Goal: Use online tool/utility: Utilize a website feature to perform a specific function

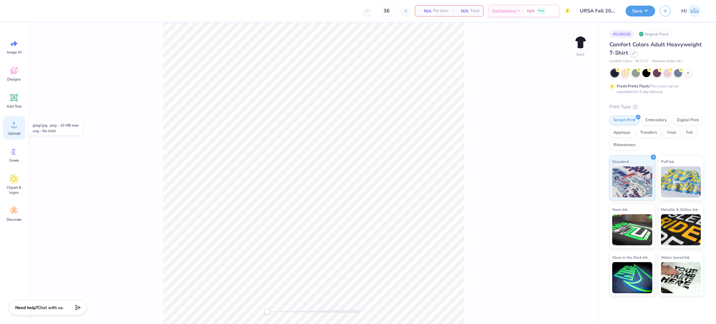
click at [17, 128] on icon at bounding box center [13, 124] width 9 height 9
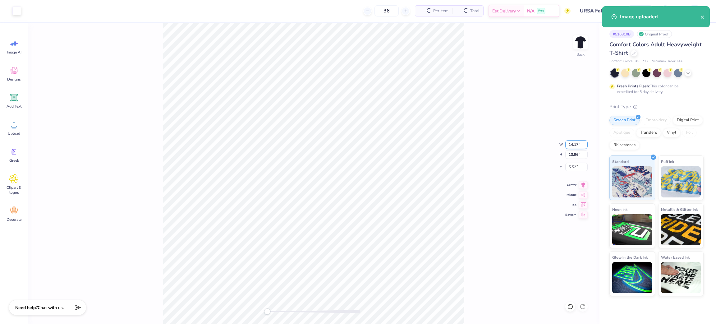
click at [572, 145] on input "14.17" at bounding box center [576, 144] width 22 height 9
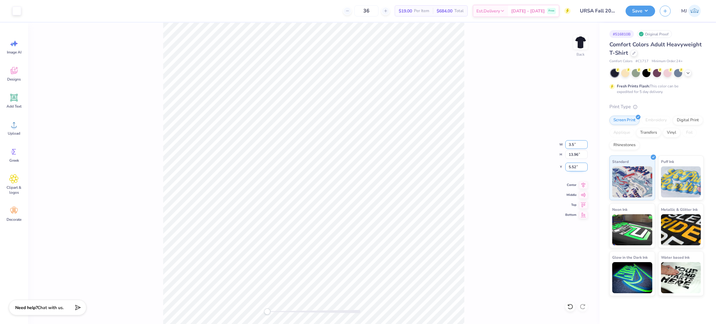
type input "3.5"
click at [573, 167] on input "5.52" at bounding box center [576, 167] width 22 height 9
type input "3"
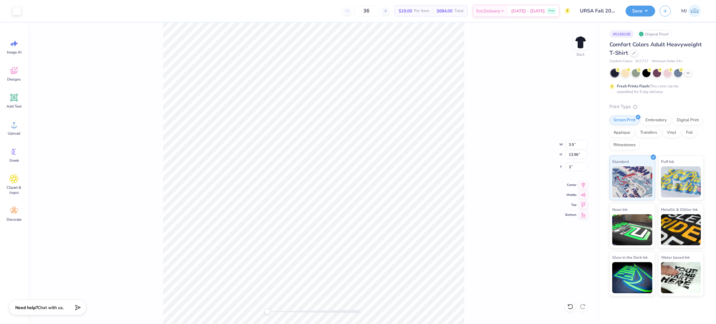
click at [495, 116] on div "Back W 3.5 3.5 " H 13.96 13.96 " Y 3 3 " Center Middle Top Bottom" at bounding box center [314, 173] width 572 height 301
click at [568, 146] on input "0.86" at bounding box center [576, 144] width 22 height 9
type input "3.5"
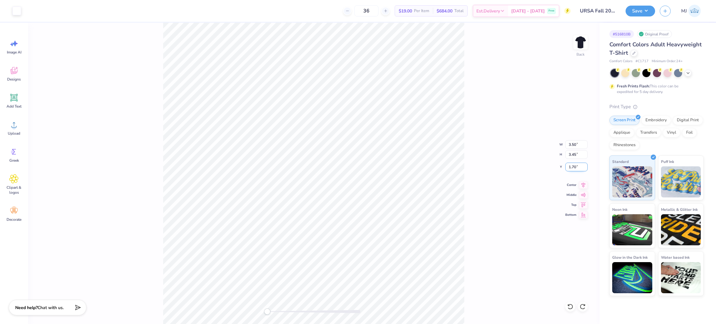
click at [572, 166] on input "1.70" at bounding box center [576, 167] width 22 height 9
type input "3"
click at [479, 148] on div "Back W 3.50 3.50 " H 3.45 3.45 " Y 3 3 " Center Middle Top Bottom" at bounding box center [314, 173] width 572 height 301
click at [644, 11] on button "Save" at bounding box center [641, 10] width 30 height 11
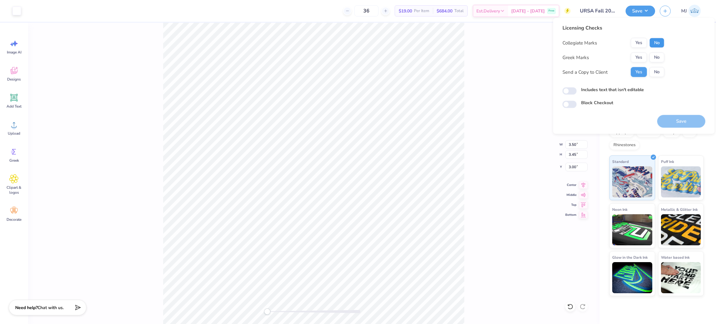
click at [655, 44] on button "No" at bounding box center [657, 43] width 15 height 10
click at [657, 53] on button "No" at bounding box center [657, 58] width 15 height 10
click at [508, 71] on div "Back W 3.50 3.50 " H 3.45 3.45 " Y 3.00 3.00 " Center Middle Top Bottom" at bounding box center [314, 173] width 572 height 301
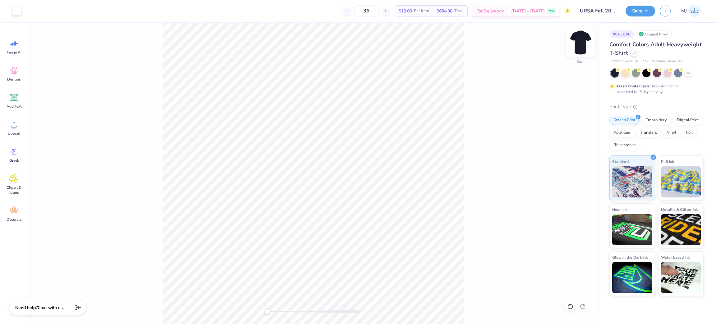
click at [576, 44] on img at bounding box center [580, 42] width 25 height 25
click at [18, 129] on icon at bounding box center [13, 124] width 9 height 9
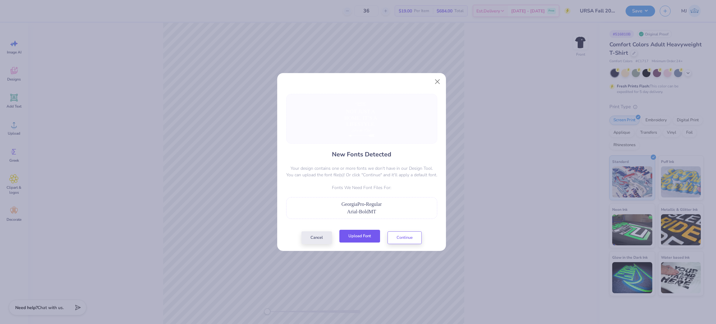
click at [363, 240] on button "Upload Font" at bounding box center [359, 236] width 41 height 13
click at [359, 243] on div "Cancel Upload Font Continue" at bounding box center [361, 237] width 120 height 13
click at [359, 238] on button "Upload Font" at bounding box center [359, 236] width 41 height 13
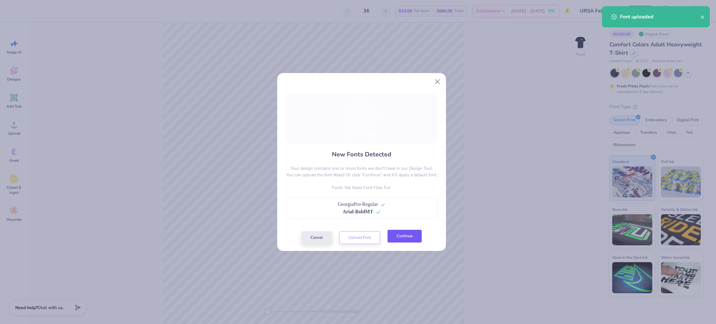
click at [403, 239] on button "Continue" at bounding box center [405, 236] width 34 height 13
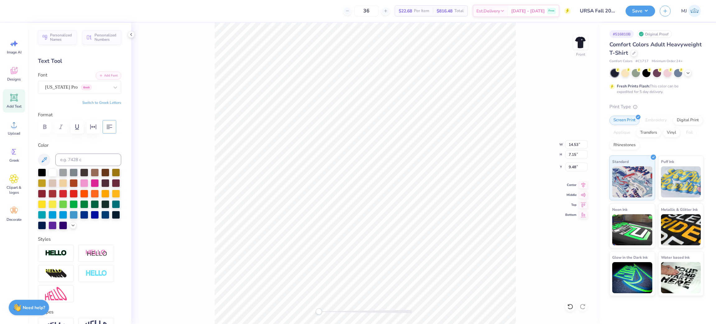
click at [106, 131] on icon "button" at bounding box center [109, 126] width 7 height 7
click at [583, 184] on icon at bounding box center [584, 184] width 4 height 5
click at [581, 185] on icon at bounding box center [583, 183] width 9 height 7
click at [583, 185] on icon at bounding box center [584, 184] width 4 height 5
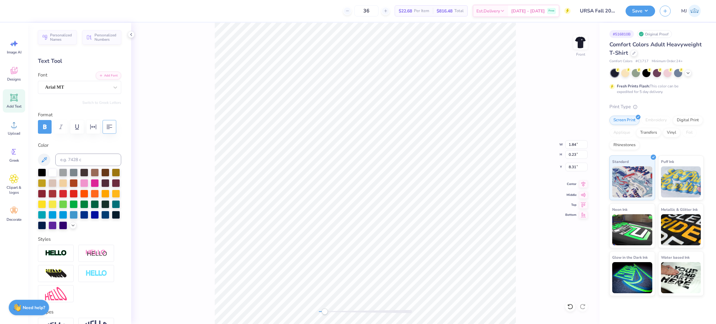
click at [582, 182] on icon at bounding box center [584, 184] width 4 height 5
click at [582, 184] on icon at bounding box center [583, 183] width 9 height 7
click at [536, 197] on div "Front W 1.84 1.84 " H 0.23 0.23 " Y 8.31 8.31 " Center [GEOGRAPHIC_DATA]" at bounding box center [365, 173] width 468 height 301
click at [407, 257] on li "Group" at bounding box center [408, 255] width 49 height 12
click at [572, 145] on input "14.49" at bounding box center [576, 144] width 22 height 9
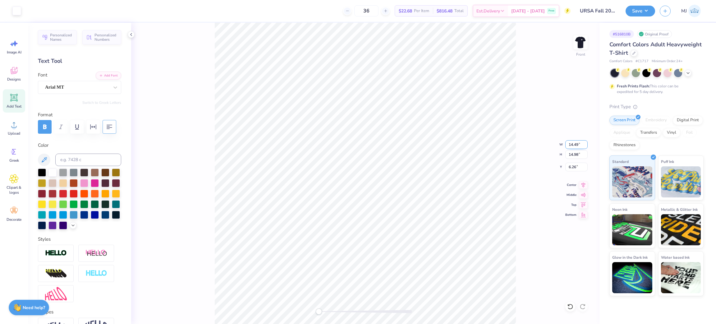
click at [572, 144] on input "14.49" at bounding box center [576, 144] width 22 height 9
type input "12.5"
click at [570, 166] on input "6.26" at bounding box center [576, 167] width 22 height 9
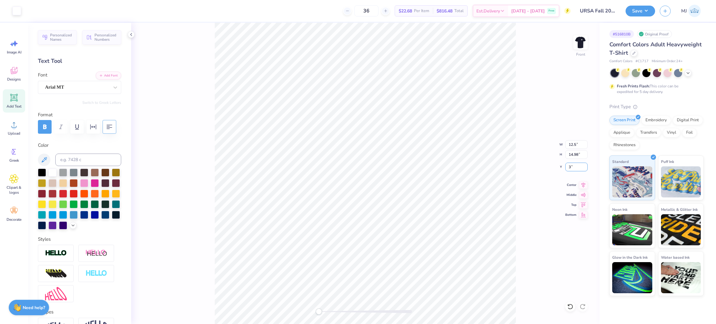
type input "3"
click at [570, 145] on input "10.78" at bounding box center [576, 144] width 22 height 9
type input "12.5"
click at [545, 186] on div "Front W 12.5 12.5 " H 11.15 11.15 " Y 3.00 3.00 " Center Middle Top Bottom" at bounding box center [365, 173] width 468 height 301
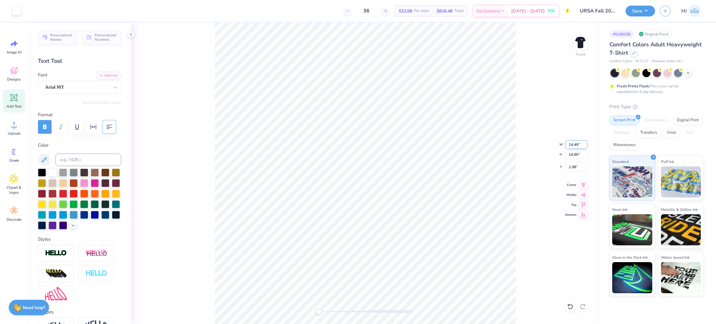
click at [573, 144] on input "14.49" at bounding box center [576, 144] width 22 height 9
type input "12.5"
click at [572, 167] on input "1.08" at bounding box center [576, 167] width 22 height 9
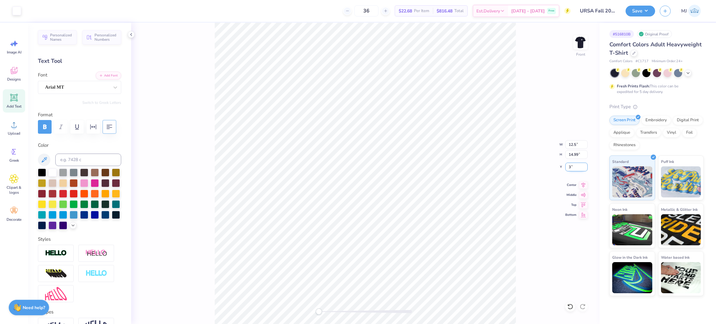
type input "3"
click at [534, 145] on div "Front W 12.5 12.5 " H 14.99 14.99 " Y 3 3 " Center Middle Top Bottom" at bounding box center [365, 173] width 468 height 301
click at [570, 146] on input "10.78" at bounding box center [576, 144] width 22 height 9
type input "12.5"
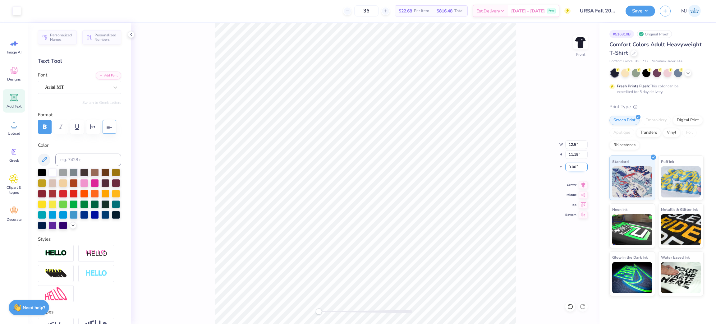
click at [570, 169] on input "3.00" at bounding box center [576, 167] width 22 height 9
click at [529, 175] on div "Front W 12.5 12.5 " H 11.15 11.15 " Y 3.00 3.00 " Center Middle Top Bottom" at bounding box center [365, 173] width 468 height 301
click at [568, 145] on input "14.49" at bounding box center [576, 144] width 22 height 9
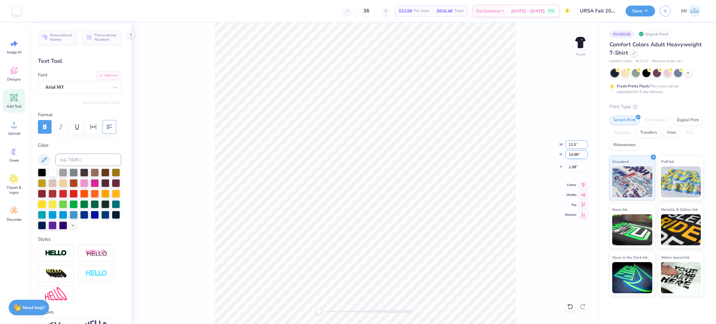
type input "12.5"
click at [572, 148] on input "10.79" at bounding box center [576, 144] width 22 height 9
type input "12.5"
click at [568, 141] on input "14.49" at bounding box center [576, 144] width 22 height 9
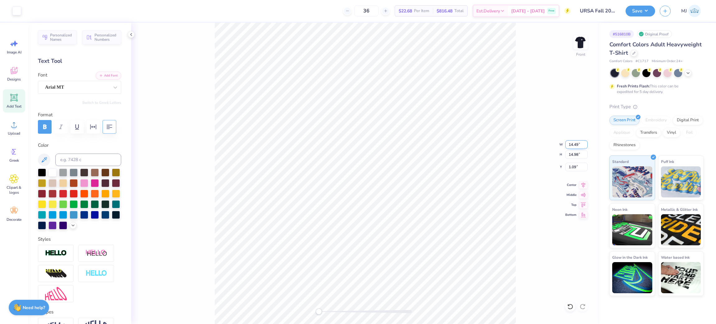
click at [568, 141] on input "14.49" at bounding box center [576, 144] width 22 height 9
type input "12.5"
click at [533, 155] on div "Front W 12.5 12.5 " H 14.98 14.98 " Y 1.09 1.09 " Center Middle Top Bottom" at bounding box center [365, 173] width 468 height 301
click at [573, 143] on input "10.79" at bounding box center [576, 144] width 22 height 9
type input "10.78"
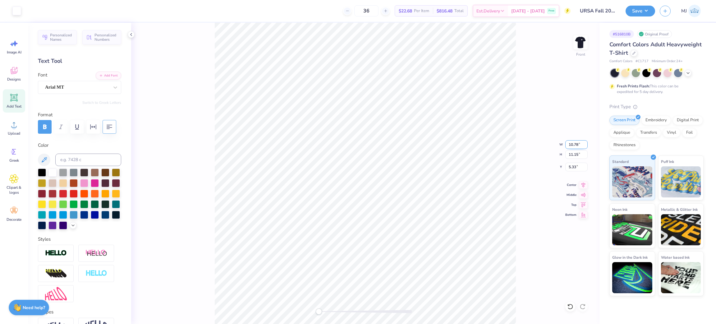
click at [584, 145] on input "10.78" at bounding box center [576, 144] width 22 height 9
drag, startPoint x: 575, startPoint y: 145, endPoint x: 554, endPoint y: 145, distance: 20.8
click at [554, 145] on div "Front W 10.78 10.78 " H 11.15 11.15 " Y 5.33 5.33 " Center Middle Top Bottom" at bounding box center [365, 173] width 468 height 301
click at [572, 143] on input "12.50" at bounding box center [576, 144] width 22 height 9
click at [585, 186] on icon at bounding box center [583, 183] width 9 height 7
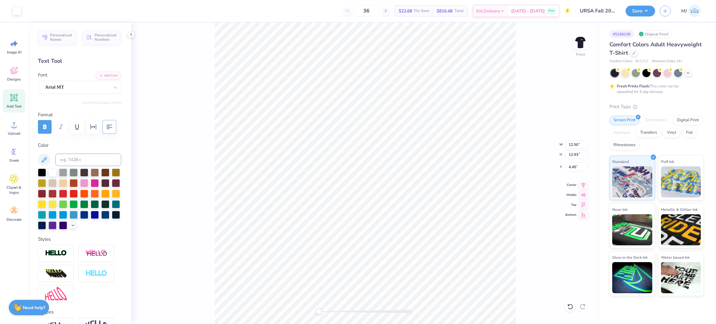
click at [531, 191] on div "Front W 12.50 12.50 " H 12.93 12.93 " Y 4.45 4.45 " Center Middle Top Bottom" at bounding box center [365, 173] width 468 height 301
click at [642, 13] on button "Save" at bounding box center [641, 10] width 30 height 11
